Goal: Complete application form: Complete application form

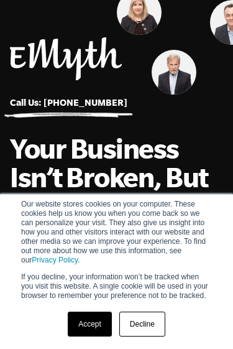
click at [95, 326] on link "Accept" at bounding box center [90, 324] width 44 height 25
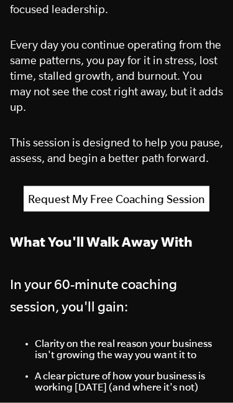
scroll to position [603, 0]
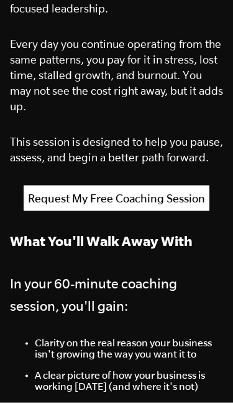
click at [59, 195] on link "Request My Free Coaching Session" at bounding box center [117, 198] width 186 height 26
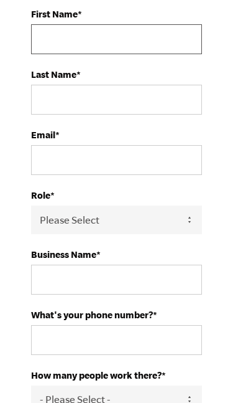
click at [163, 54] on input "First Name *" at bounding box center [116, 39] width 171 height 30
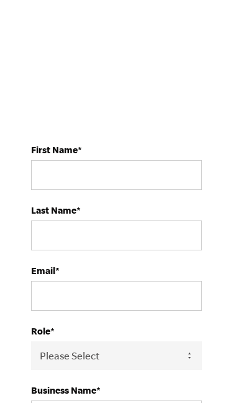
scroll to position [2032, 0]
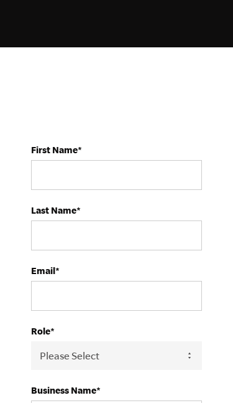
type input "specializedtginc@gmail.com"
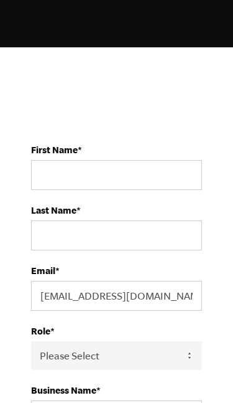
type input "Anthony"
type input "Herron"
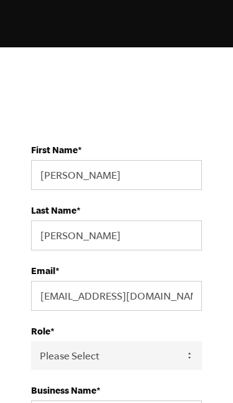
type input "3232191904"
select select
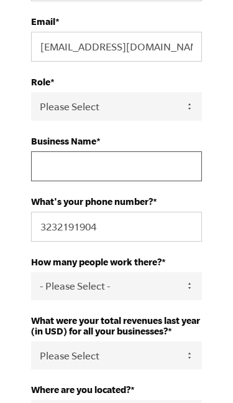
click at [179, 181] on input "Business Name *" at bounding box center [116, 166] width 171 height 30
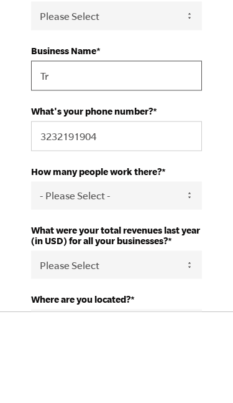
type input "T"
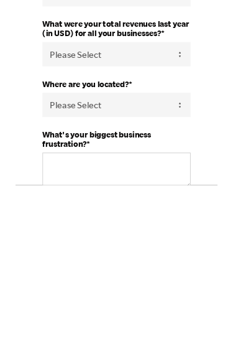
scroll to position [2410, 0]
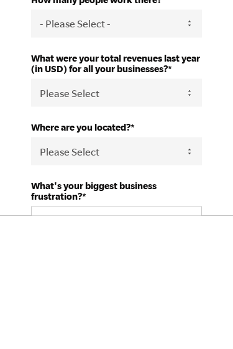
type input "Specialized transportation group Inc"
click at [191, 143] on select "- Please Select - 50+ 35-49 20-34 10-19 4-9 1-3 0 tfa_105 tfa_106 tfa_107 tfa_1…" at bounding box center [116, 157] width 171 height 28
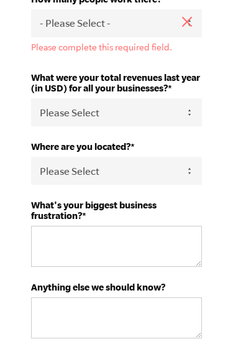
click at [168, 37] on select "- Please Select - 50+ 35-49 20-34 10-19 4-9 1-3 0 tfa_105 tfa_106 tfa_107 tfa_1…" at bounding box center [116, 23] width 171 height 28
select select "1-3"
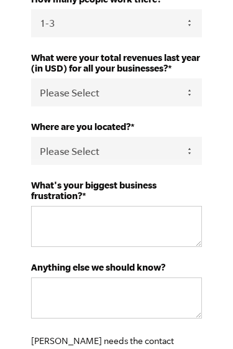
click at [192, 106] on select "Please Select 0-75K 76-150K 151-275K 276-500K 501-750K 751-1M 1-2.5M 2.5-5M 5-1…" at bounding box center [116, 92] width 171 height 28
select select "0-75K"
click at [189, 165] on select "Please Select United States Afghanistan Åland Islands Albania Algeria American …" at bounding box center [116, 151] width 171 height 28
select select "United States"
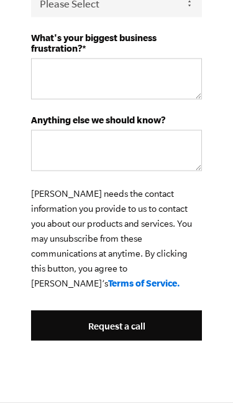
scroll to position [2719, 0]
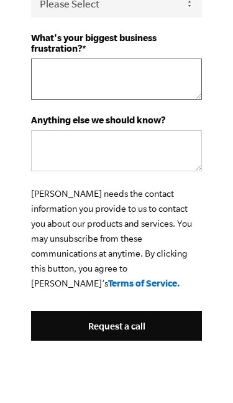
click at [166, 89] on textarea "What's your biggest business frustration? *" at bounding box center [116, 79] width 171 height 41
paste textarea "r biggest frustration is not a lack of demand, credibility, or operational capa…"
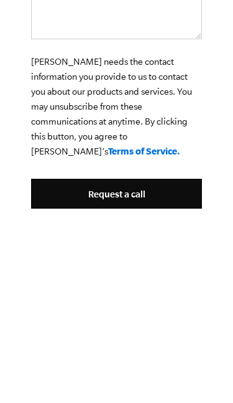
scroll to position [2637, 0]
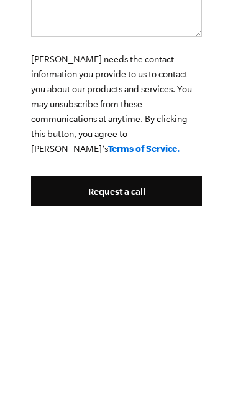
type textarea "r biggest frustration is not a lack of demand, credibility, or operational capa…"
click at [162, 185] on textarea "Anything else we should know?" at bounding box center [116, 205] width 171 height 41
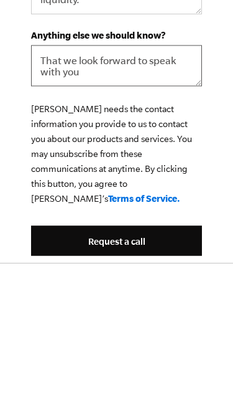
type textarea "That we look forward to speak with you"
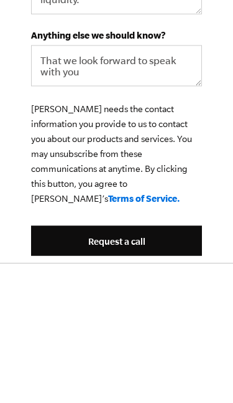
scroll to position [2719, 0]
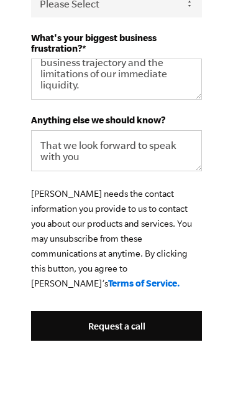
click at [155, 326] on input "Request a call" at bounding box center [116, 326] width 171 height 30
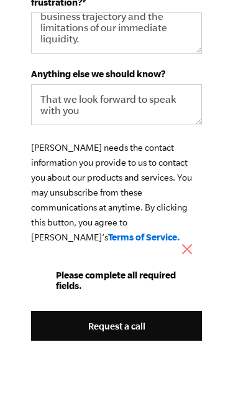
scroll to position [2786, 0]
click at [157, 326] on input "Request a call" at bounding box center [116, 326] width 171 height 30
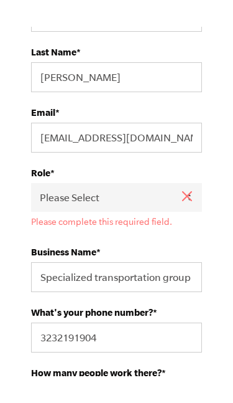
scroll to position [2219, 0]
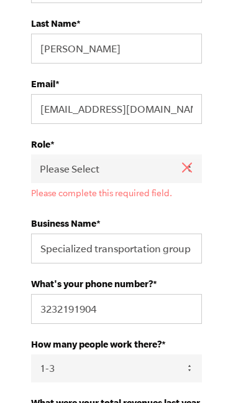
click at [181, 182] on select "Please Select Owner Partner / Co-Owner Executive Employee / Other" at bounding box center [116, 168] width 171 height 28
select select "Owner"
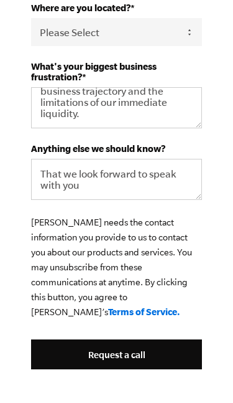
scroll to position [2719, 0]
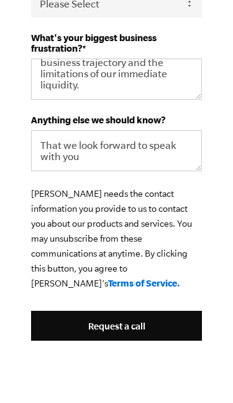
click at [164, 328] on input "Request a call" at bounding box center [116, 326] width 171 height 30
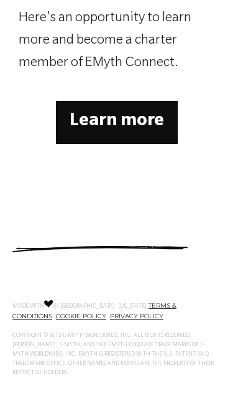
scroll to position [964, 0]
